Goal: Transaction & Acquisition: Download file/media

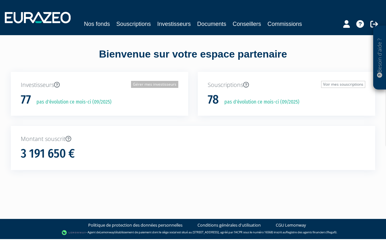
click at [171, 85] on link "Gérer mes investisseurs" at bounding box center [154, 84] width 47 height 7
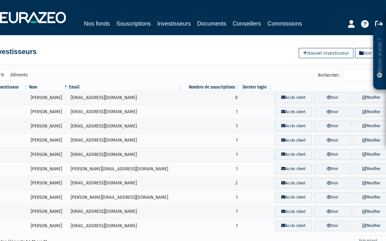
click at [31, 87] on th "Nom" at bounding box center [48, 87] width 40 height 6
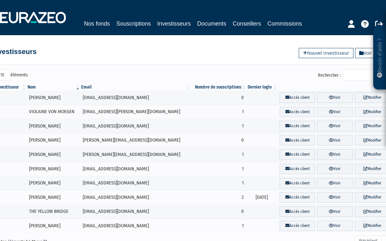
click at [31, 87] on th "Nom" at bounding box center [54, 87] width 54 height 6
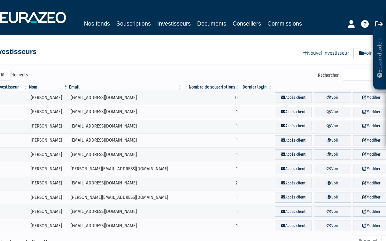
click at [357, 76] on input "Rechercher :" at bounding box center [373, 75] width 61 height 11
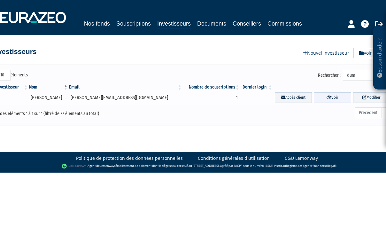
type input "dum"
click at [330, 98] on link "Voir" at bounding box center [332, 97] width 37 height 11
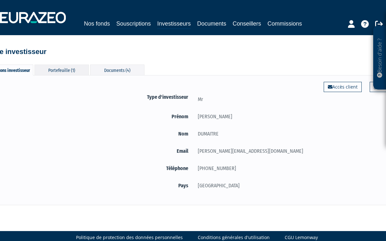
click at [60, 72] on div "Portefeuille (1)" at bounding box center [62, 70] width 54 height 11
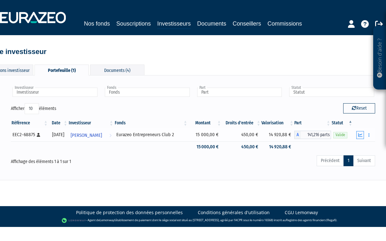
click at [360, 135] on icon "button" at bounding box center [360, 135] width 4 height 4
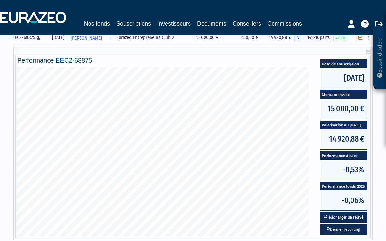
scroll to position [98, 0]
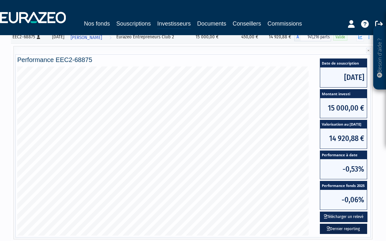
click at [339, 227] on link "Dernier reporting" at bounding box center [343, 229] width 47 height 11
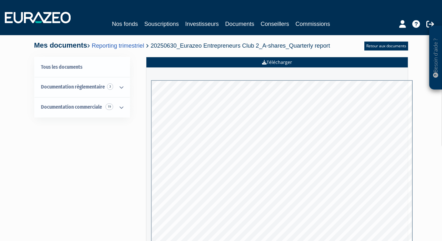
click at [255, 63] on link "Télécharger" at bounding box center [276, 62] width 261 height 10
